Goal: Navigation & Orientation: Find specific page/section

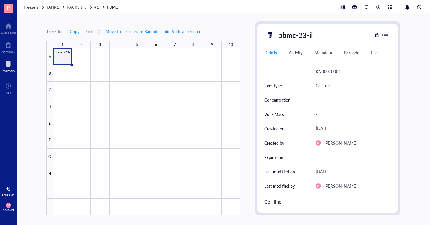
click at [296, 56] on div "Details Activity Metadata Barcode Files" at bounding box center [327, 52] width 141 height 13
click at [296, 53] on div "Activity" at bounding box center [296, 52] width 14 height 7
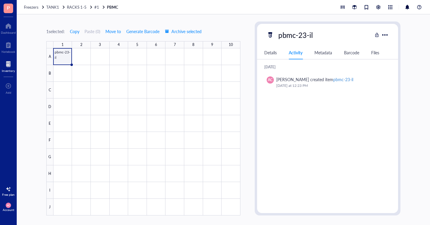
click at [324, 54] on div "Metadata" at bounding box center [323, 52] width 18 height 7
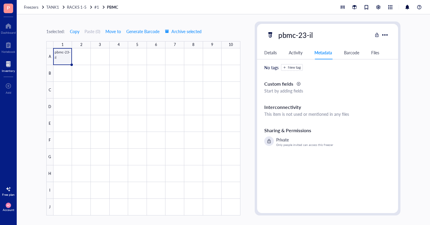
click at [348, 55] on div "Barcode" at bounding box center [351, 52] width 15 height 7
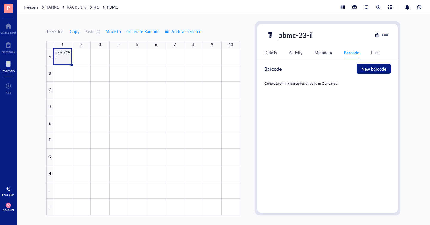
click at [378, 53] on div "Files" at bounding box center [375, 52] width 8 height 7
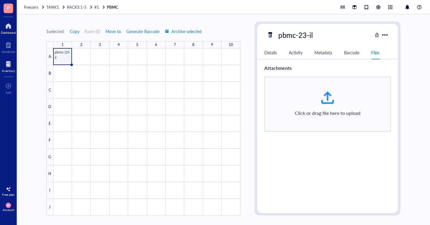
click at [11, 27] on div at bounding box center [8, 26] width 15 height 10
